Goal: Information Seeking & Learning: Learn about a topic

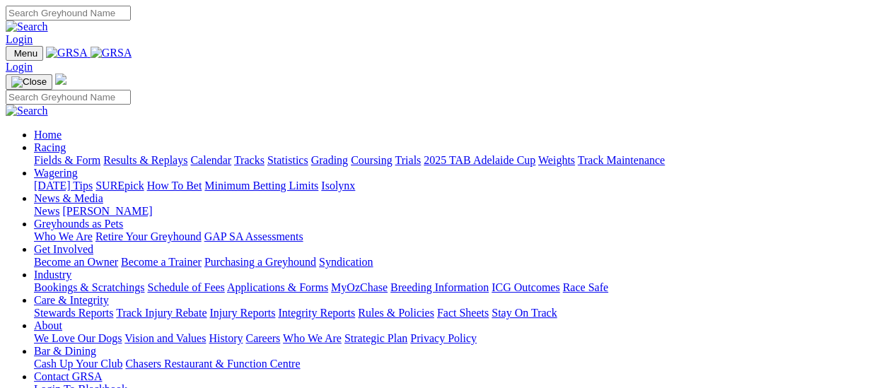
click at [156, 154] on link "Results & Replays" at bounding box center [145, 160] width 84 height 12
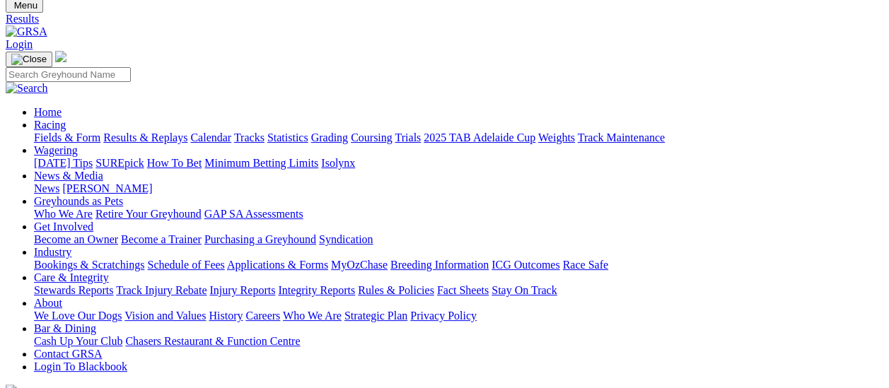
scroll to position [71, 0]
